Goal: Transaction & Acquisition: Book appointment/travel/reservation

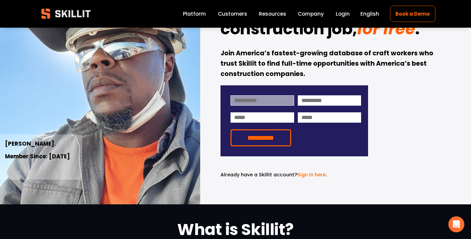
scroll to position [67, 0]
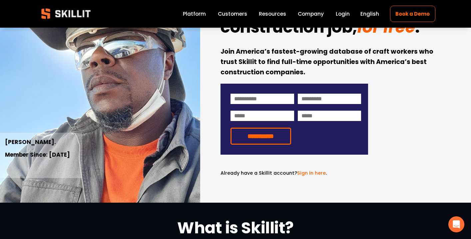
click at [200, 22] on div "**********" at bounding box center [235, 81] width 471 height 241
click at [199, 15] on link "Platform" at bounding box center [194, 13] width 23 height 9
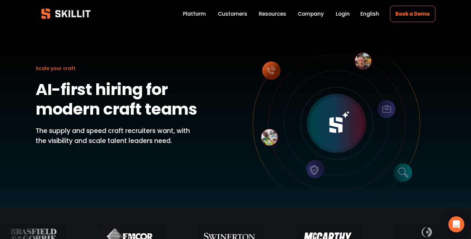
click at [445, 60] on div "Scale your craft AI-first hiring for modern craft teams The supply and speed cr…" at bounding box center [235, 118] width 471 height 180
click at [421, 10] on link "Book a Demo" at bounding box center [412, 14] width 45 height 16
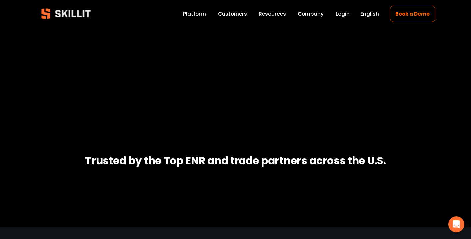
scroll to position [187, 0]
